Goal: Task Accomplishment & Management: Manage account settings

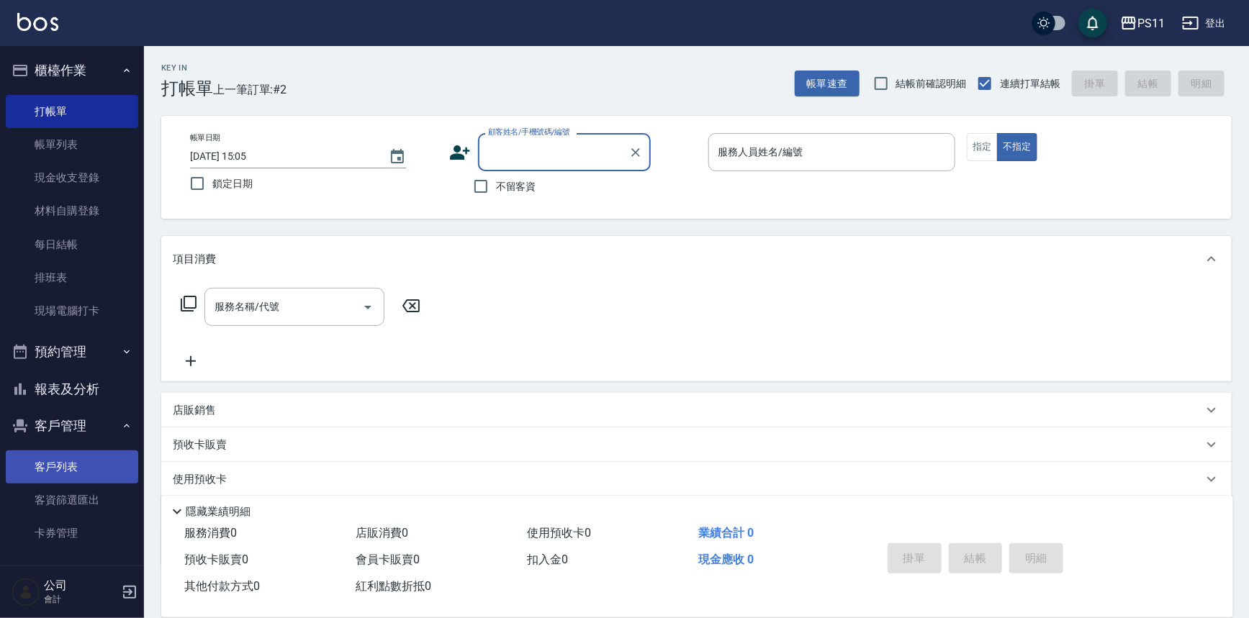
click at [99, 466] on link "客戶列表" at bounding box center [72, 467] width 132 height 33
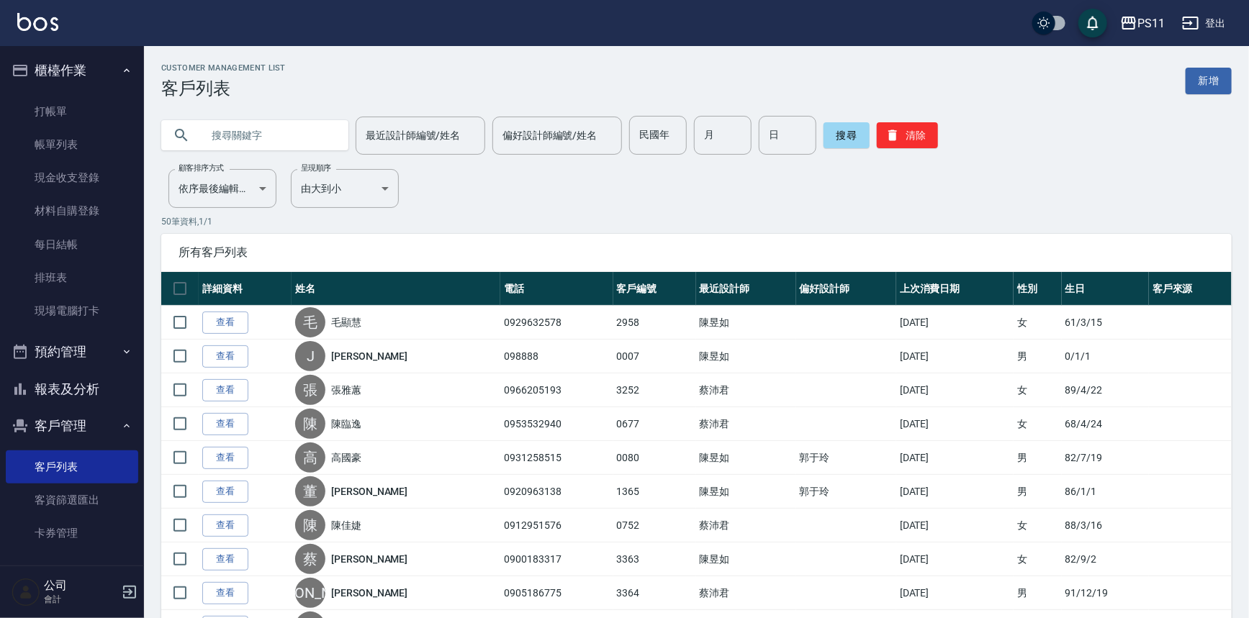
click at [299, 122] on input "text" at bounding box center [269, 135] width 135 height 39
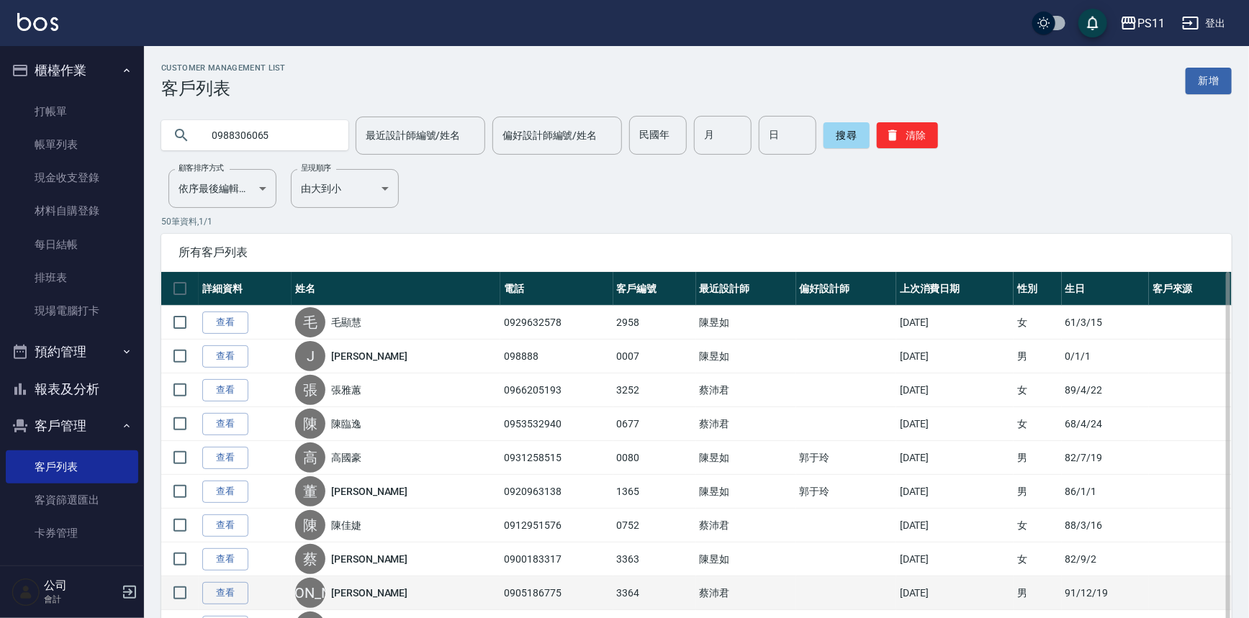
type input "0988306065"
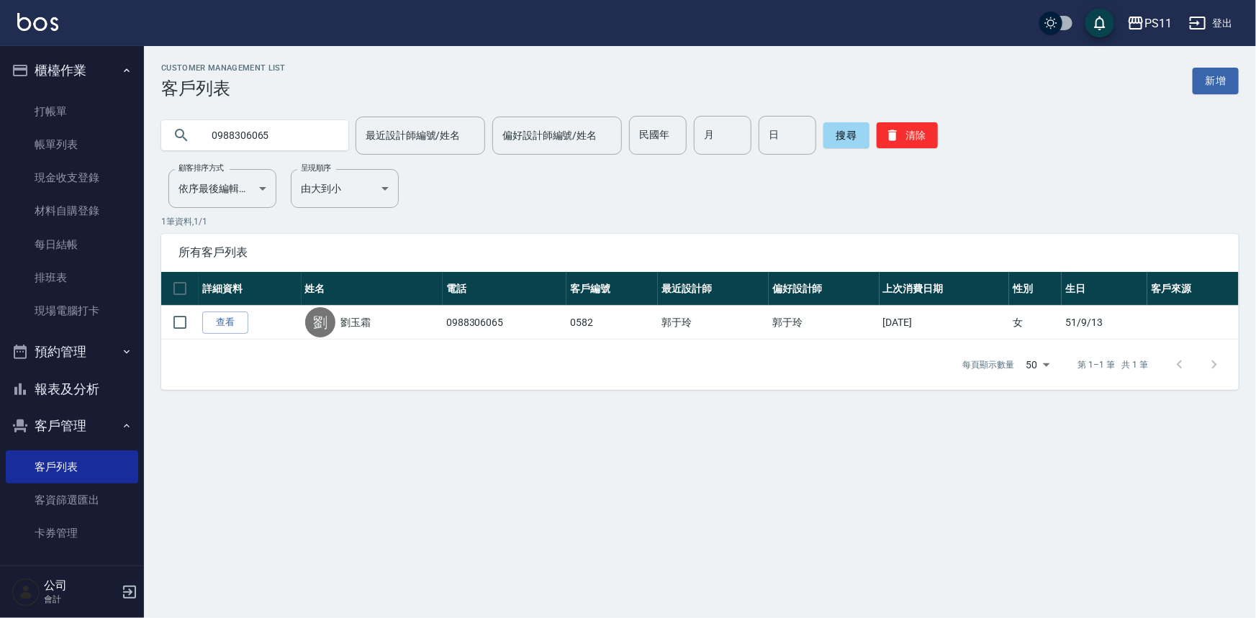
click at [248, 325] on link "查看" at bounding box center [225, 323] width 46 height 22
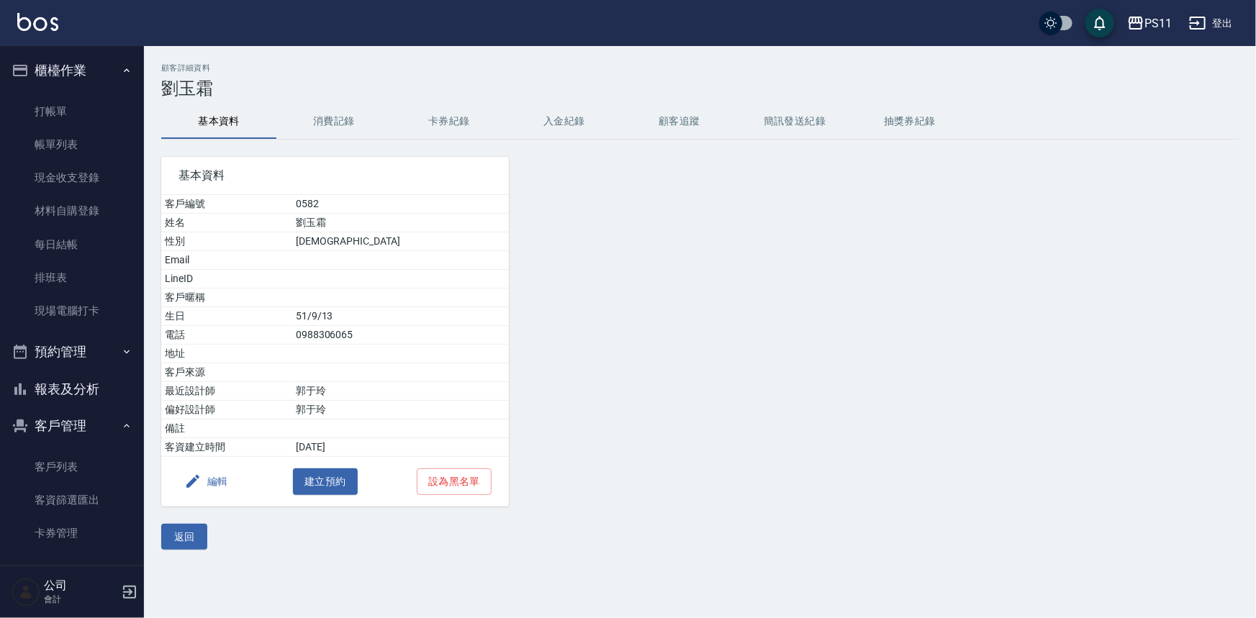
click at [357, 114] on button "消費記錄" at bounding box center [333, 121] width 115 height 35
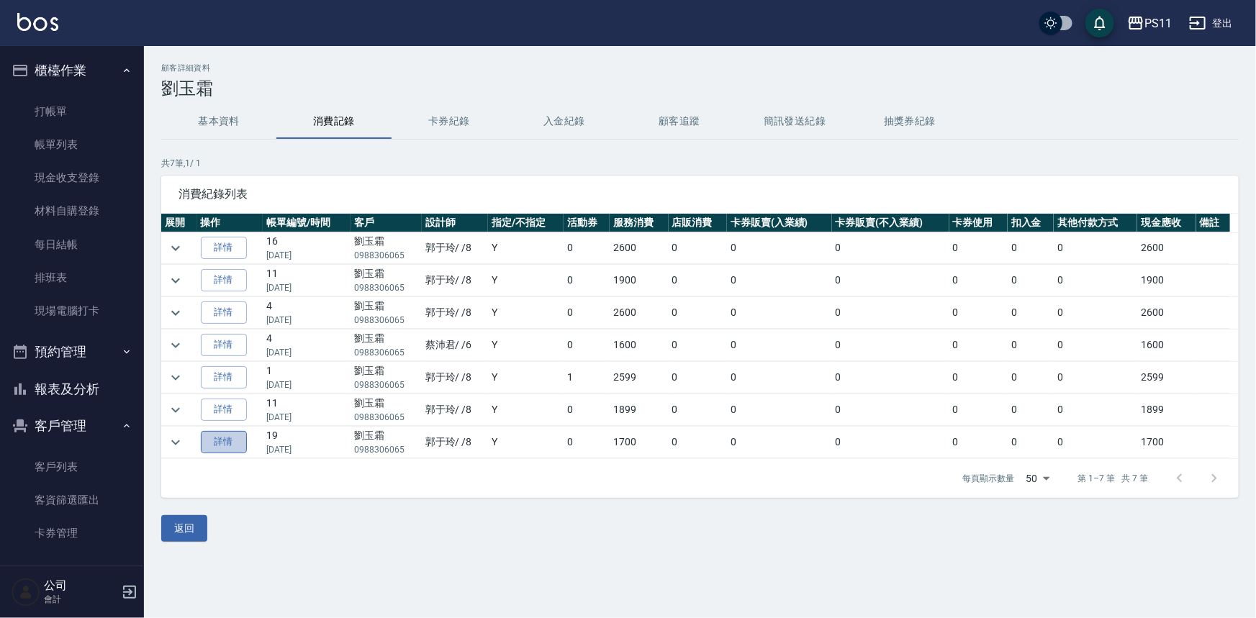
drag, startPoint x: 241, startPoint y: 440, endPoint x: 249, endPoint y: 440, distance: 7.9
click at [243, 440] on link "詳情" at bounding box center [224, 442] width 46 height 22
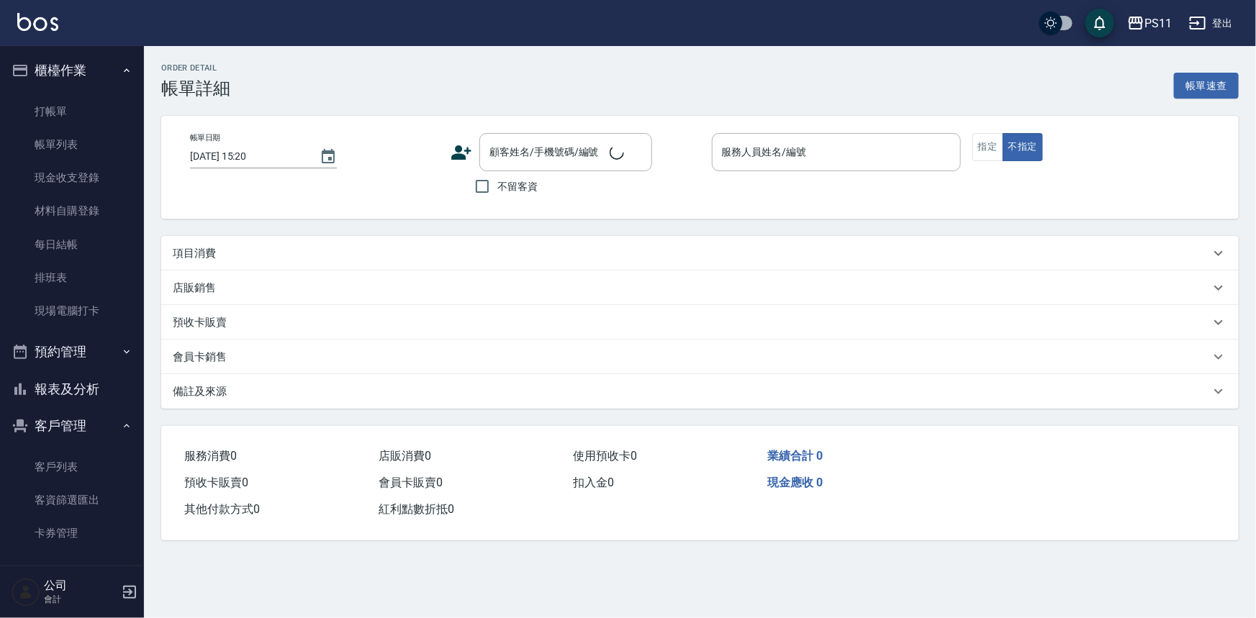
type input "[DATE] 20:10"
type input "郭于玲-8"
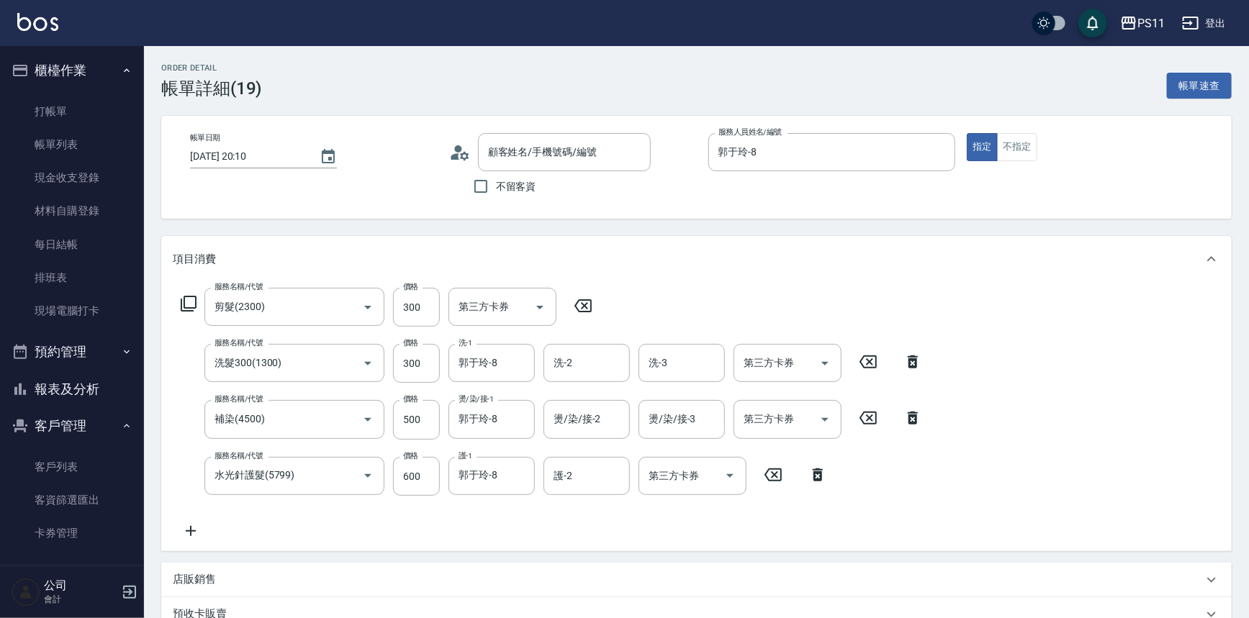
type input "剪髮(2300)"
type input "洗髮300(1300)"
type input "補染(4500)"
type input "水光針護髮(5799)"
type input "[PERSON_NAME]/0988306065/0582"
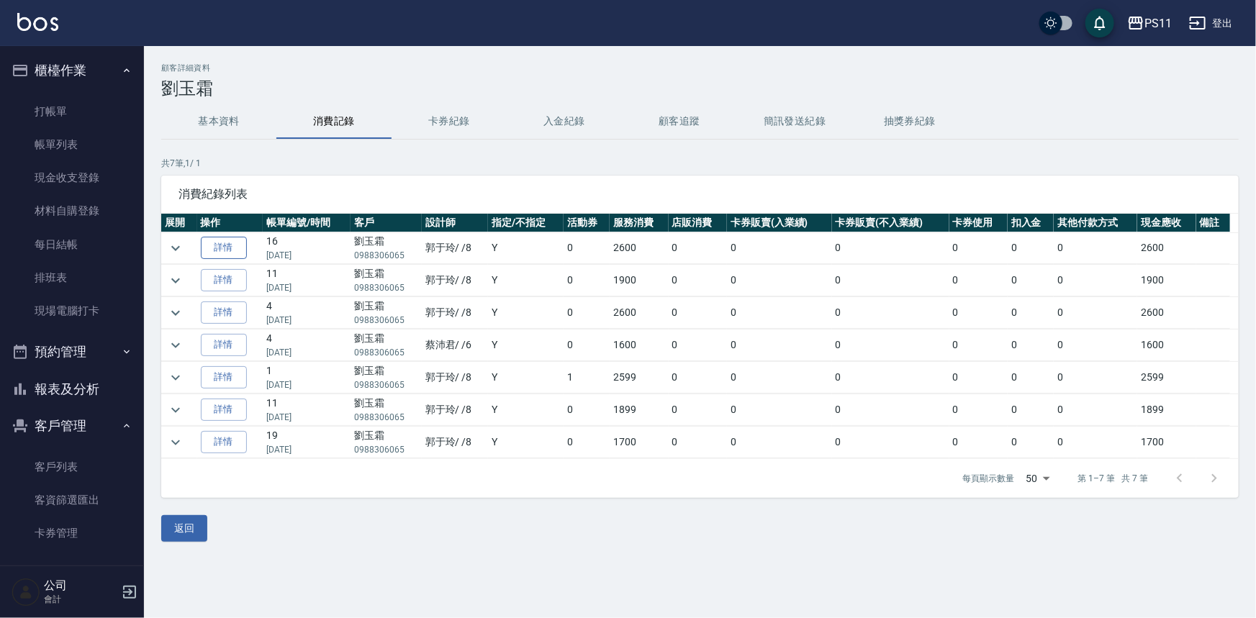
click at [234, 250] on link "詳情" at bounding box center [224, 248] width 46 height 22
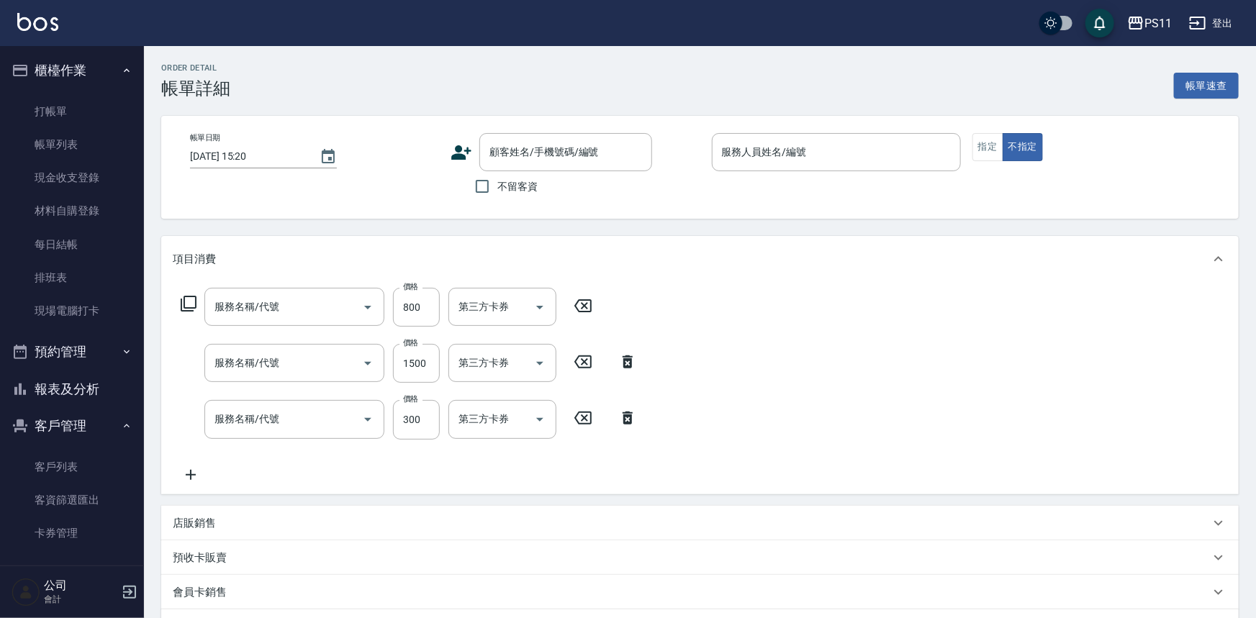
type input "[DATE] 20:08"
type input "郭于玲-8"
type input "原價401~800護髮(50800)"
type input "1999以下染髮(41999)"
type input "剪髮(2300)"
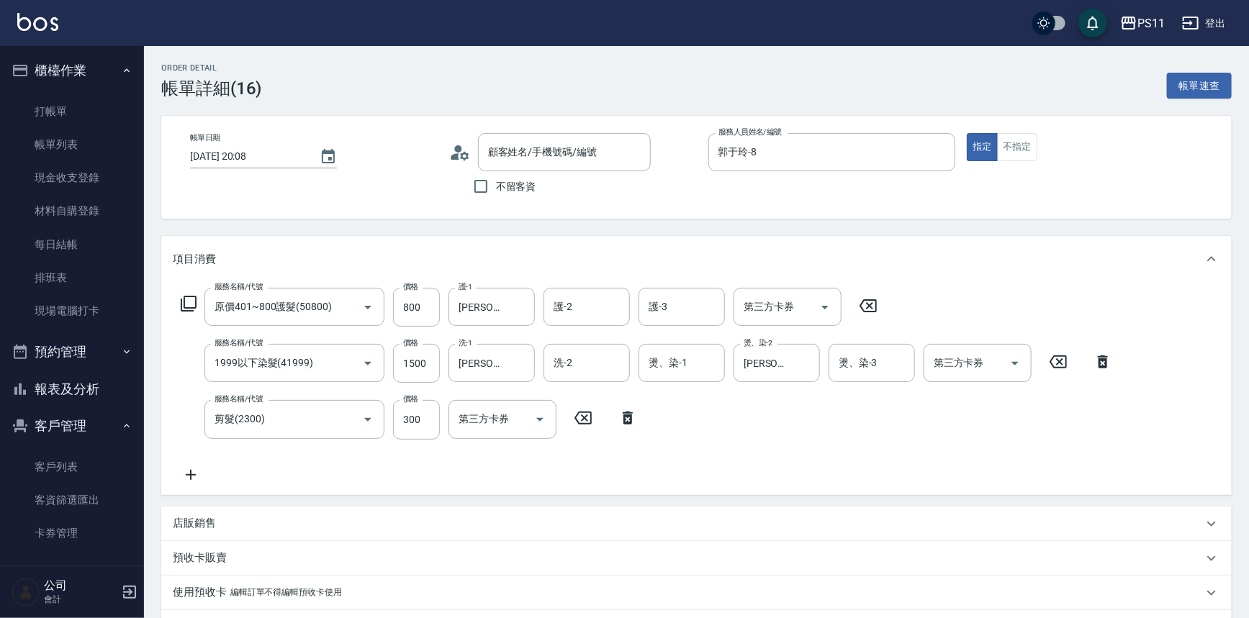
type input "[PERSON_NAME]/0988306065/0582"
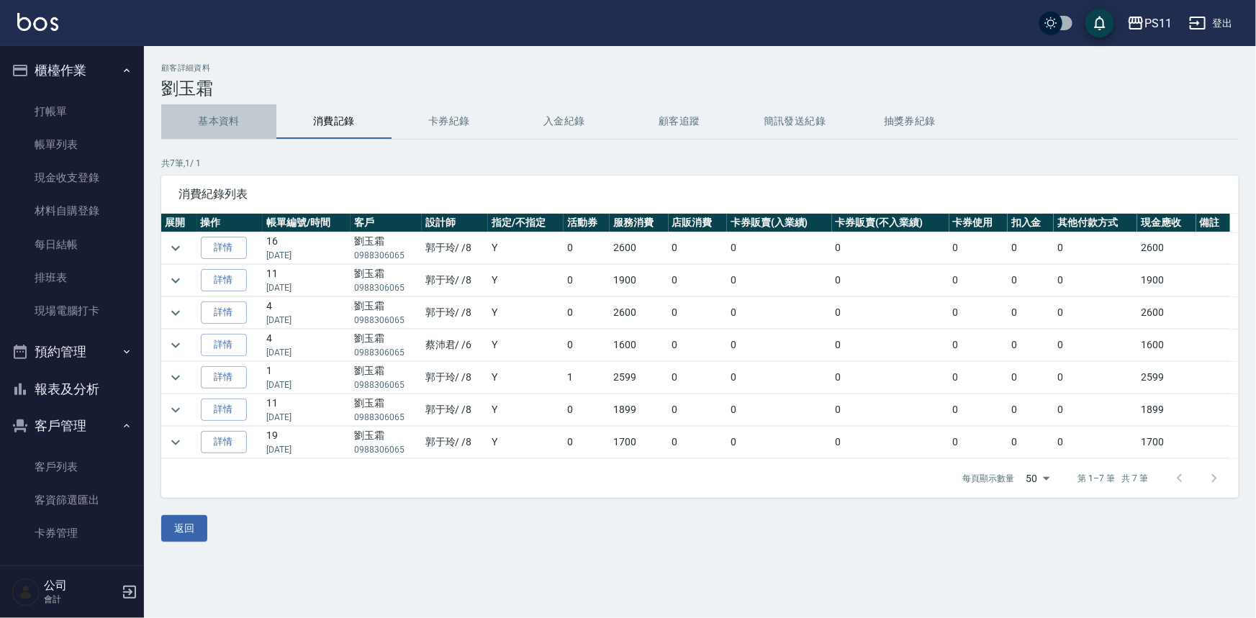
click at [191, 121] on button "基本資料" at bounding box center [218, 121] width 115 height 35
